Goal: Task Accomplishment & Management: Complete application form

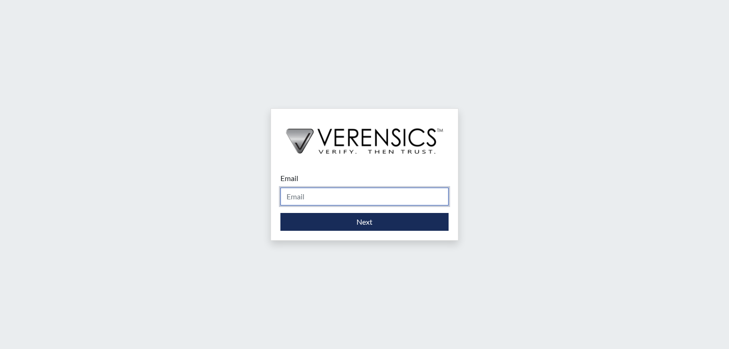
click at [370, 199] on input "Email" at bounding box center [364, 197] width 168 height 18
type input "[PERSON_NAME][EMAIL_ADDRESS][PERSON_NAME][DOMAIN_NAME]"
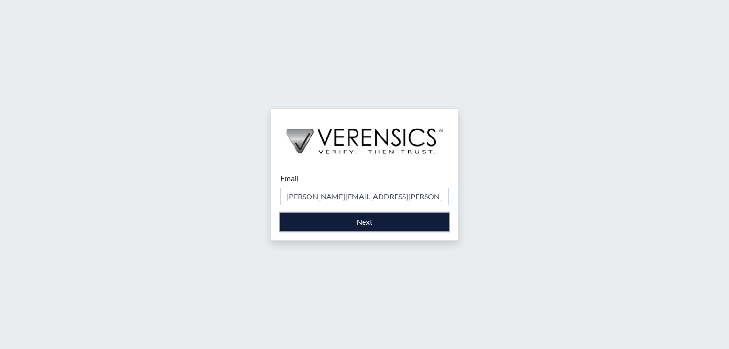
click at [333, 218] on button "Next" at bounding box center [364, 222] width 168 height 18
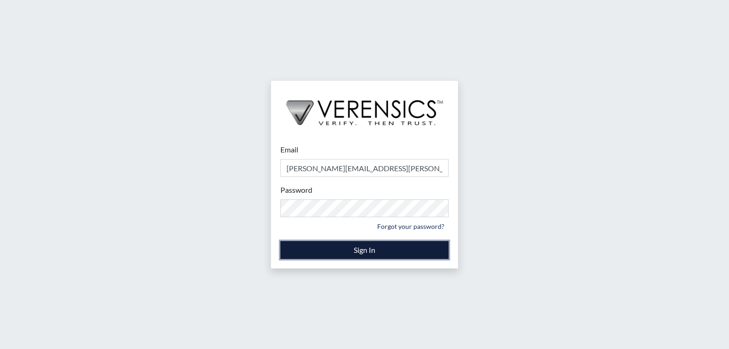
click at [327, 249] on button "Sign In" at bounding box center [364, 250] width 168 height 18
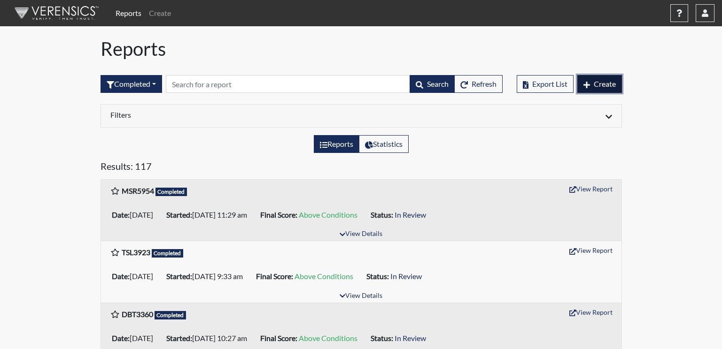
click at [599, 79] on button "Create" at bounding box center [599, 84] width 45 height 18
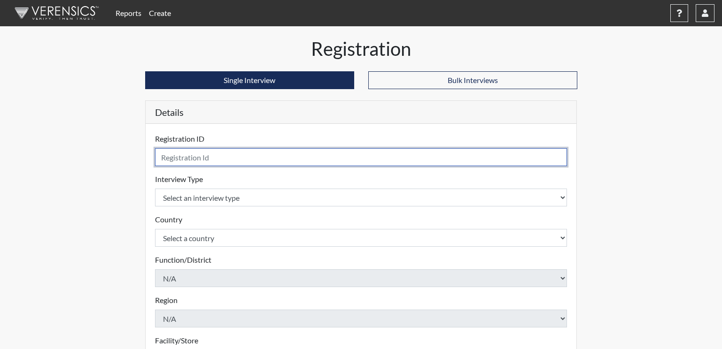
click at [212, 159] on input "text" at bounding box center [361, 157] width 412 height 18
type input "JCP2095"
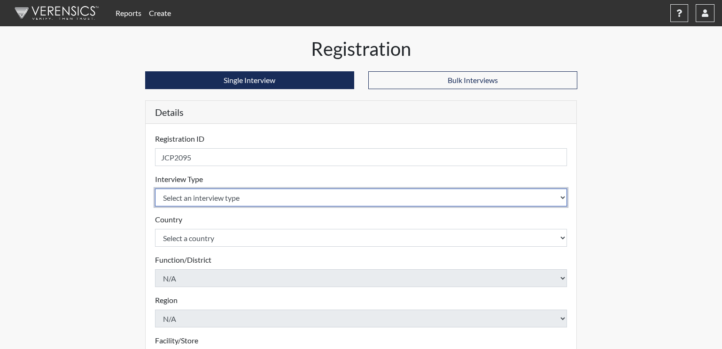
click at [209, 200] on select "Select an interview type Corrections Pre-Employment" at bounding box center [361, 198] width 412 height 18
select select "ff733e93-e1bf-11ea-9c9f-0eff0cf7eb8f"
click at [155, 189] on select "Select an interview type Corrections Pre-Employment" at bounding box center [361, 198] width 412 height 18
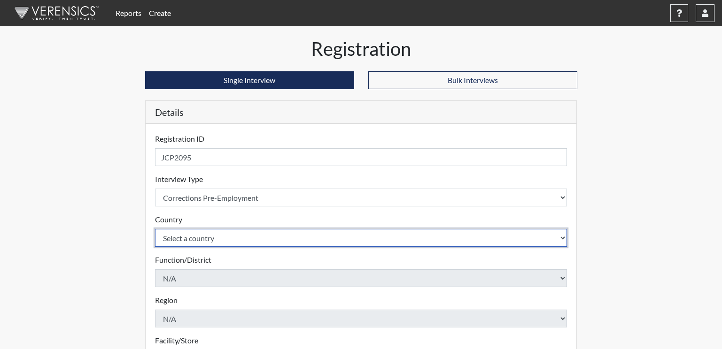
click at [195, 235] on select "Select a country [GEOGRAPHIC_DATA] [GEOGRAPHIC_DATA]" at bounding box center [361, 238] width 412 height 18
select select "united-states-of-[GEOGRAPHIC_DATA]"
click at [155, 229] on select "Select a country [GEOGRAPHIC_DATA] [GEOGRAPHIC_DATA]" at bounding box center [361, 238] width 412 height 18
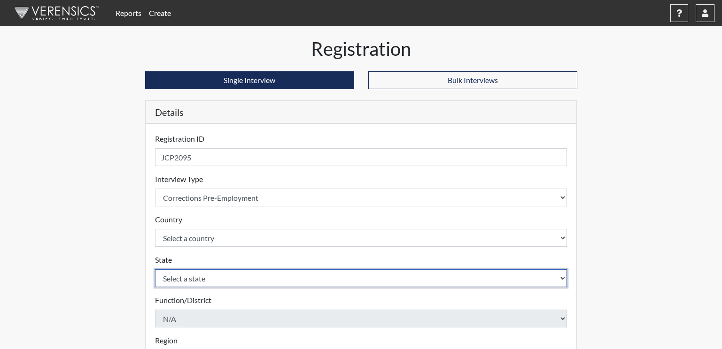
click at [193, 280] on select "Select a state [US_STATE] [US_STATE] [US_STATE] [US_STATE] [US_STATE] [US_STATE…" at bounding box center [361, 279] width 412 height 18
select select "GA"
click at [155, 270] on select "Select a state [US_STATE] [US_STATE] [US_STATE] [US_STATE] [US_STATE] [US_STATE…" at bounding box center [361, 279] width 412 height 18
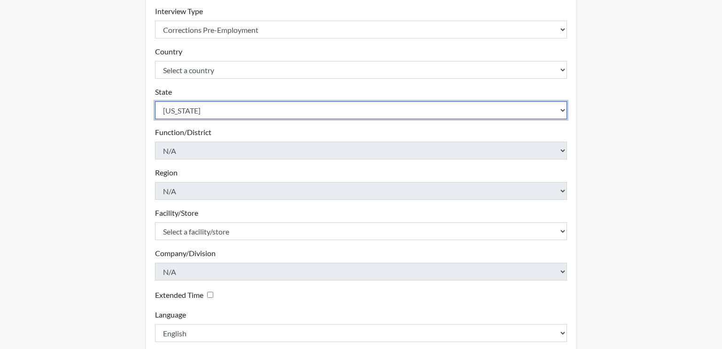
scroll to position [170, 0]
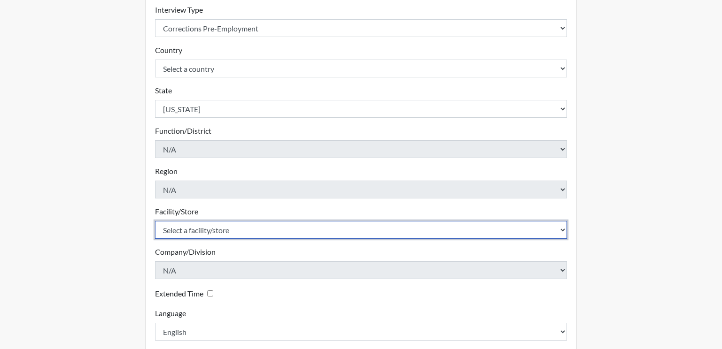
click at [204, 227] on select "Select a facility/store [PERSON_NAME]" at bounding box center [361, 230] width 412 height 18
select select "a2695ac4-228c-4454-a598-76acc7274027"
click at [155, 221] on select "Select a facility/store [PERSON_NAME]" at bounding box center [361, 230] width 412 height 18
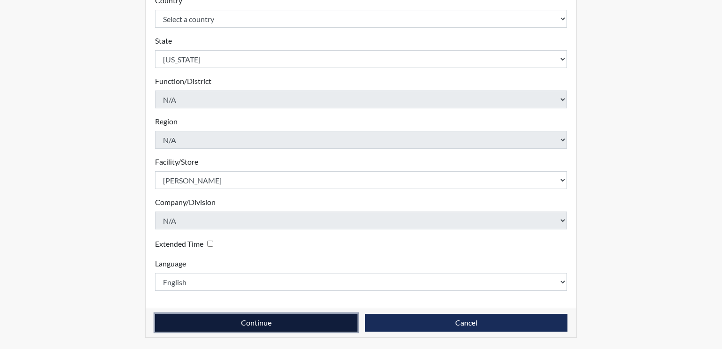
click at [304, 323] on button "Continue" at bounding box center [256, 323] width 202 height 18
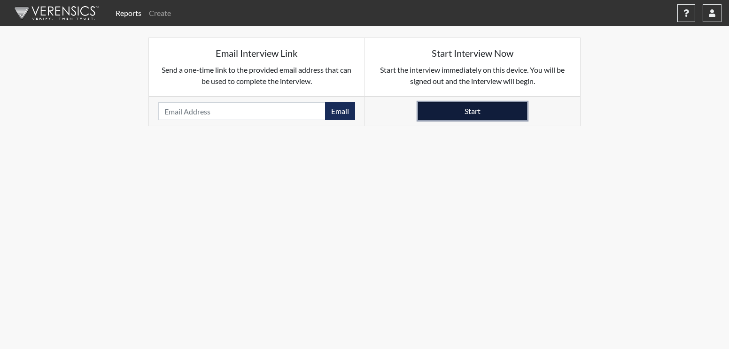
click at [459, 110] on button "Start" at bounding box center [472, 111] width 109 height 18
